Goal: Information Seeking & Learning: Understand process/instructions

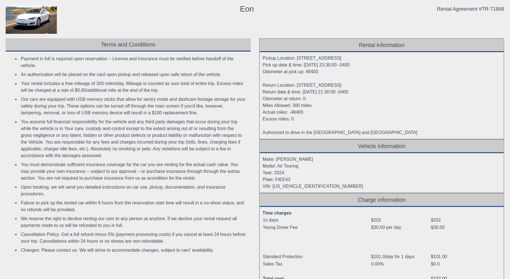
click at [342, 77] on div "Pickup Location: 610 Exterior Street, The Bronx 10451 Pick up date & time: 2025…" at bounding box center [382, 95] width 244 height 87
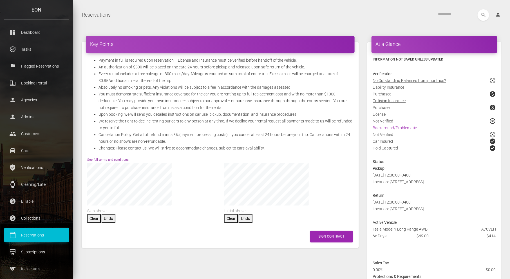
click at [108, 159] on link "See full terms and conditions" at bounding box center [107, 160] width 41 height 4
click at [112, 159] on link "See full terms and conditions" at bounding box center [107, 160] width 41 height 4
